Goal: Task Accomplishment & Management: Use online tool/utility

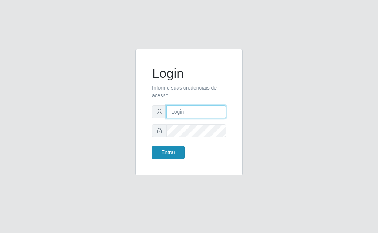
type input "[EMAIL_ADDRESS][DOMAIN_NAME]"
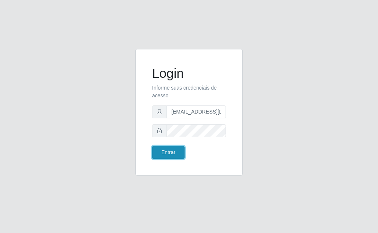
click at [165, 150] on button "Entrar" at bounding box center [168, 152] width 32 height 13
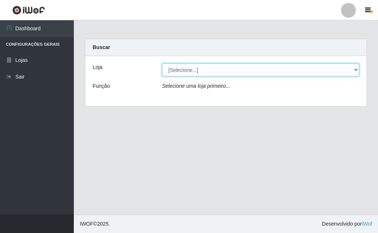
click at [343, 71] on select "[Selecione...] Rede Potiguar 1 - Macaíba" at bounding box center [260, 69] width 197 height 13
select select "100"
click at [162, 63] on select "[Selecione...] Rede Potiguar 1 - Macaíba" at bounding box center [260, 69] width 197 height 13
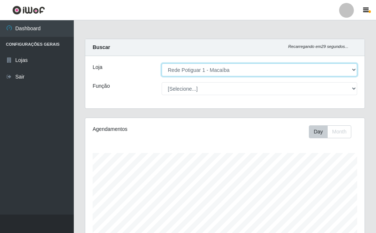
scroll to position [153, 279]
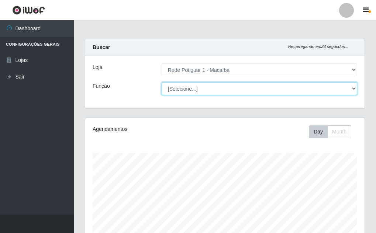
click at [352, 87] on select "[Selecione...] ASG ASG + ASG ++ Balconista Embalador Repositor Repositor + Repo…" at bounding box center [258, 88] width 195 height 13
click at [161, 82] on select "[Selecione...] ASG ASG + ASG ++ Balconista Embalador Repositor Repositor + Repo…" at bounding box center [258, 88] width 195 height 13
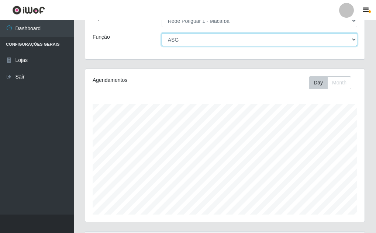
scroll to position [49, 0]
click at [343, 38] on select "[Selecione...] ASG ASG + ASG ++ Balconista Embalador Repositor Repositor + Repo…" at bounding box center [258, 39] width 195 height 13
select select "[Selecione...]"
click at [161, 33] on select "[Selecione...] ASG ASG + ASG ++ Balconista Embalador Repositor Repositor + Repo…" at bounding box center [258, 39] width 195 height 13
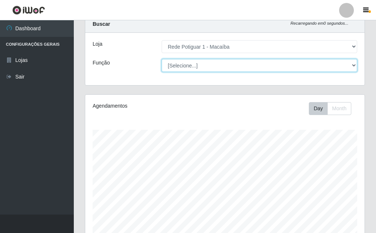
scroll to position [9, 0]
